Goal: Transaction & Acquisition: Purchase product/service

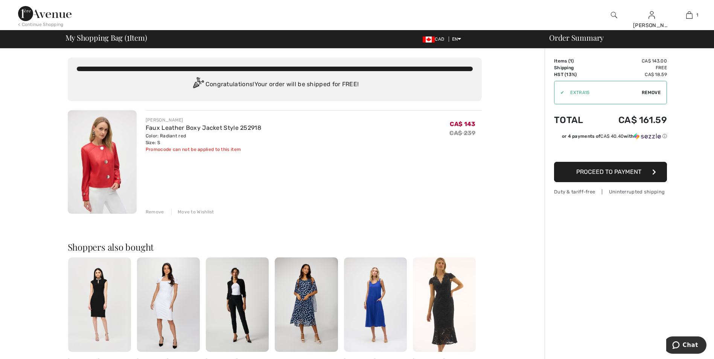
click at [648, 92] on span "Remove" at bounding box center [651, 92] width 19 height 7
click at [153, 211] on div "Remove" at bounding box center [155, 212] width 18 height 7
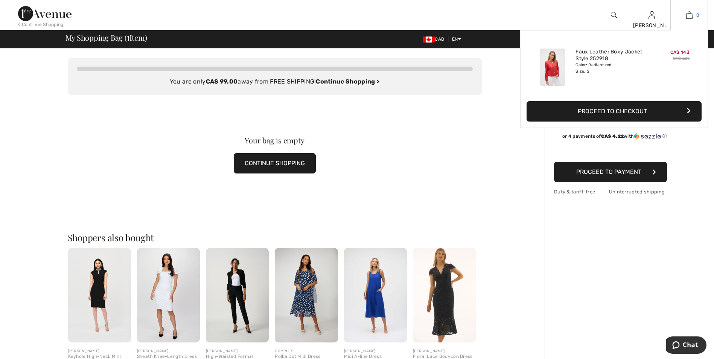
click at [689, 13] on img at bounding box center [690, 15] width 6 height 9
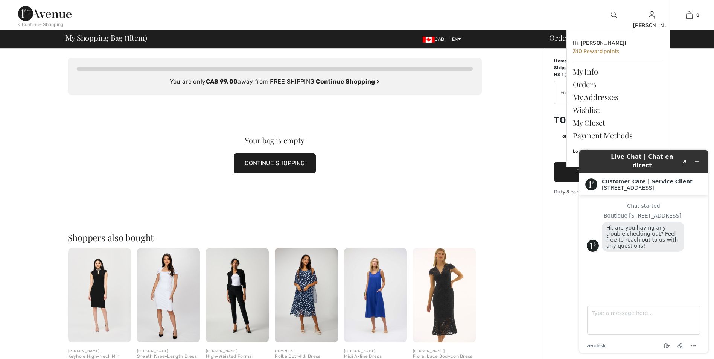
click at [657, 22] on div "[PERSON_NAME]" at bounding box center [651, 25] width 37 height 8
click at [582, 84] on link "Orders" at bounding box center [618, 84] width 91 height 13
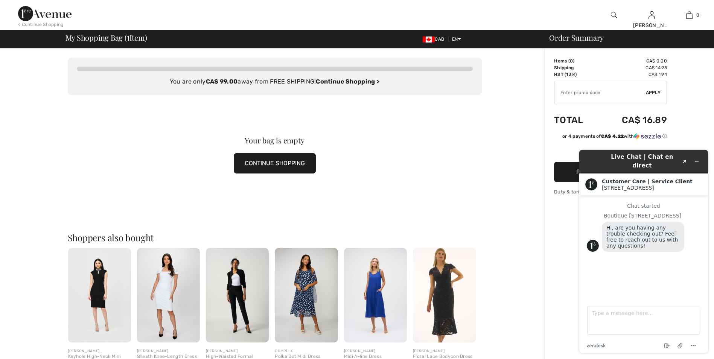
click at [395, 104] on div "Your bag is empty CONTINUE SHOPPING" at bounding box center [275, 155] width 414 height 120
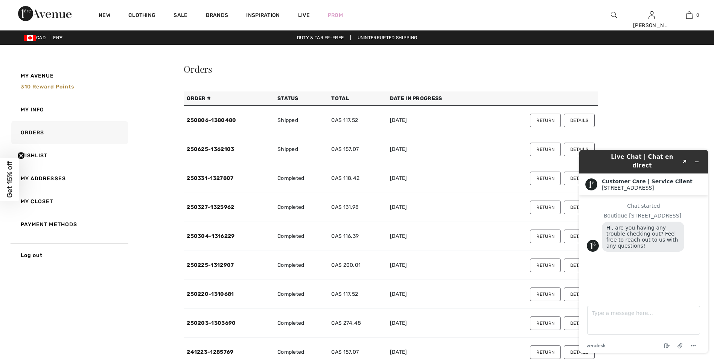
click at [577, 118] on button "Details" at bounding box center [579, 121] width 31 height 14
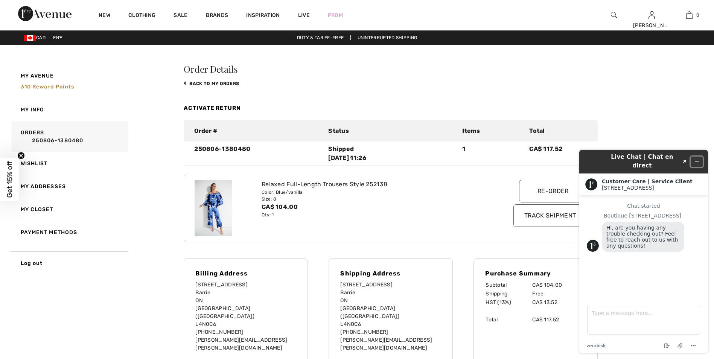
click at [698, 157] on button "Minimize widget" at bounding box center [697, 162] width 12 height 11
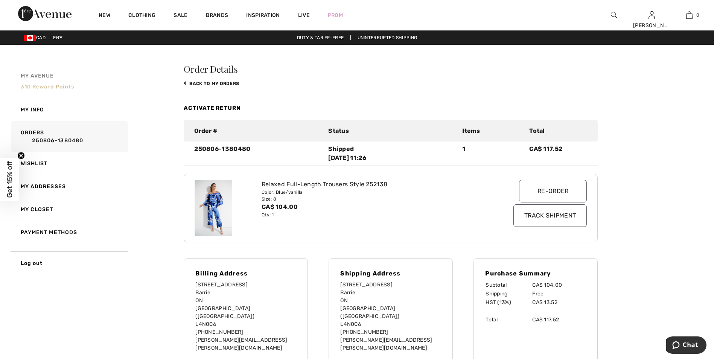
click at [45, 83] on link "My Avenue 310 Reward points" at bounding box center [69, 81] width 119 height 34
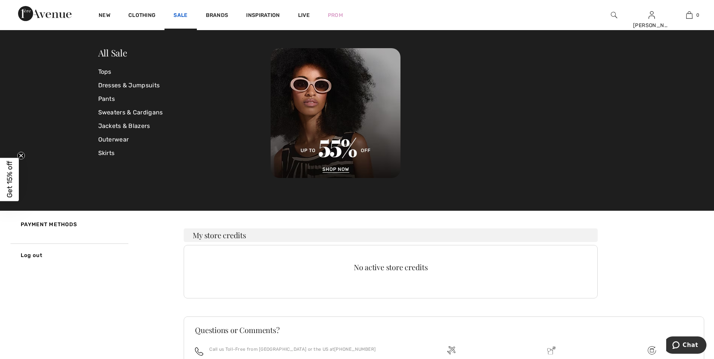
click at [179, 13] on link "Sale" at bounding box center [181, 16] width 14 height 8
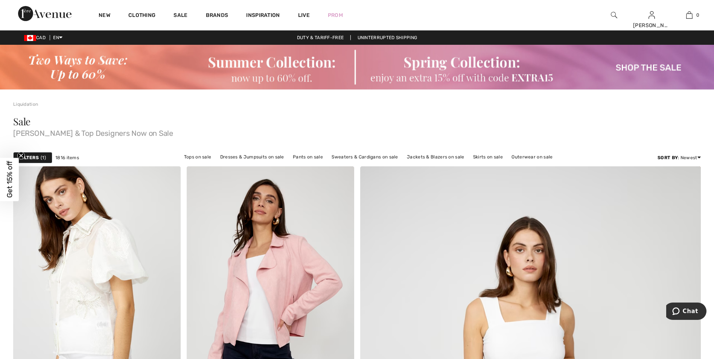
click at [627, 66] on img at bounding box center [357, 67] width 714 height 45
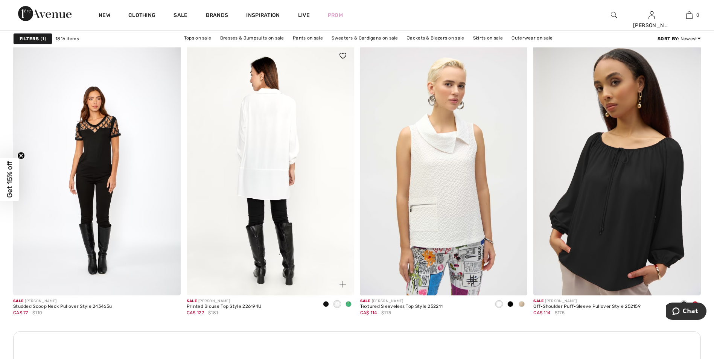
scroll to position [1958, 0]
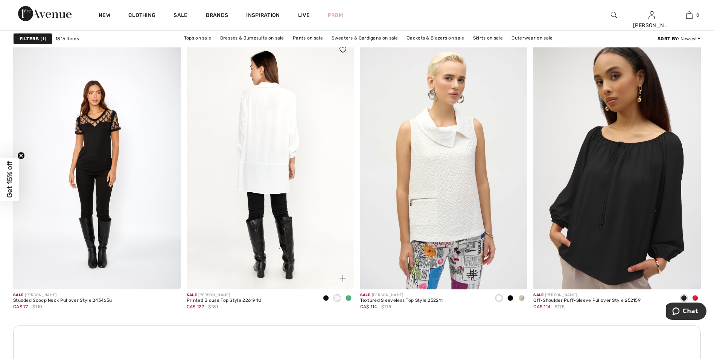
click at [282, 168] on img at bounding box center [271, 163] width 168 height 251
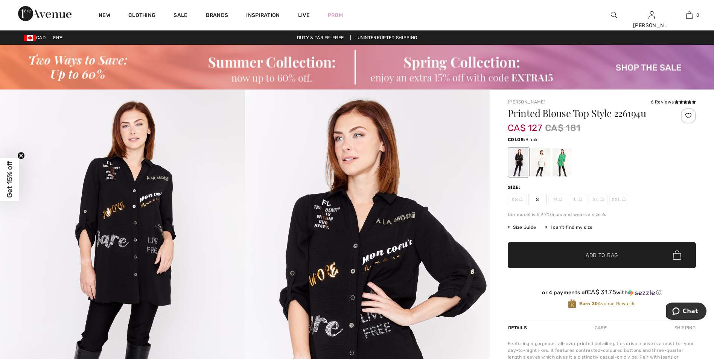
click at [521, 159] on div at bounding box center [519, 162] width 20 height 28
click at [539, 199] on span "S" at bounding box center [537, 199] width 19 height 11
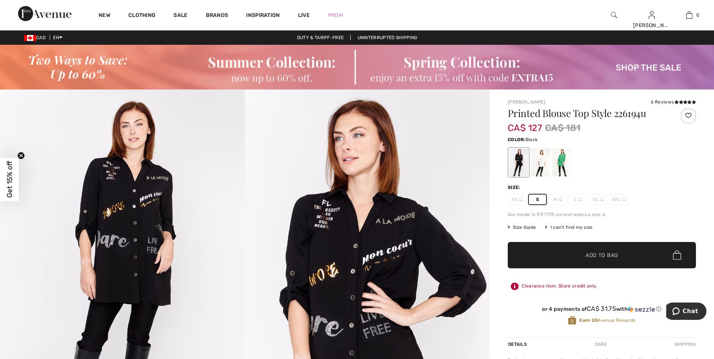
click at [590, 252] on span "Add to Bag" at bounding box center [602, 255] width 32 height 8
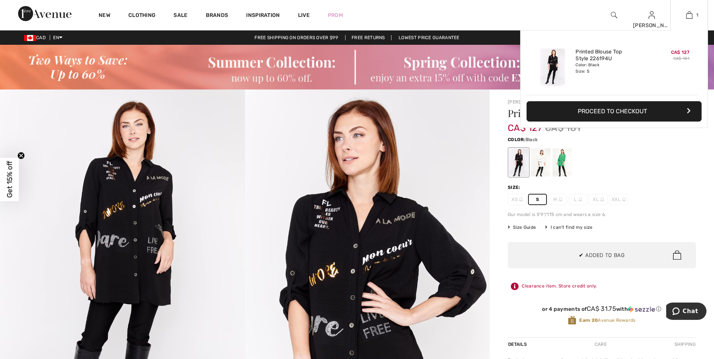
click at [604, 110] on button "Proceed to Checkout" at bounding box center [614, 111] width 175 height 20
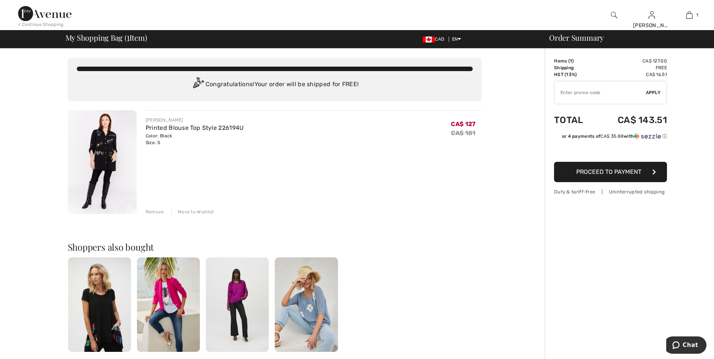
click at [611, 93] on input "TEXT" at bounding box center [601, 92] width 92 height 23
type input "EXTRA15"
click at [650, 91] on span "Apply" at bounding box center [653, 92] width 15 height 7
click at [154, 211] on div "Remove" at bounding box center [155, 212] width 18 height 7
